Goal: Task Accomplishment & Management: Complete application form

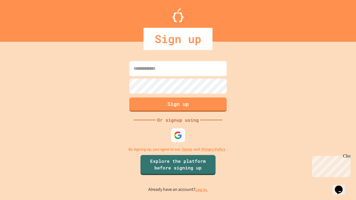
click at [202, 190] on link "Log in." at bounding box center [201, 190] width 13 height 6
